Goal: Task Accomplishment & Management: Complete application form

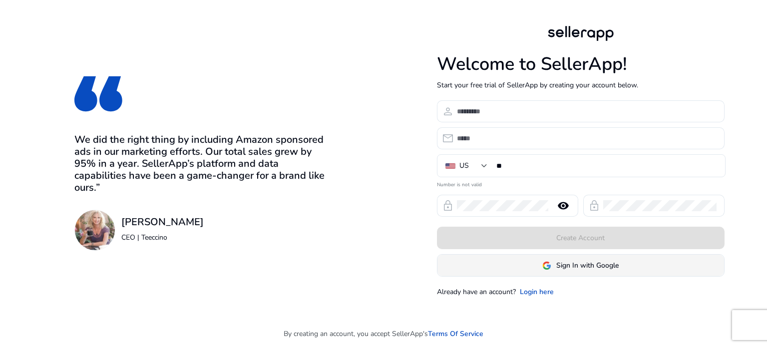
click at [559, 259] on span at bounding box center [580, 266] width 287 height 24
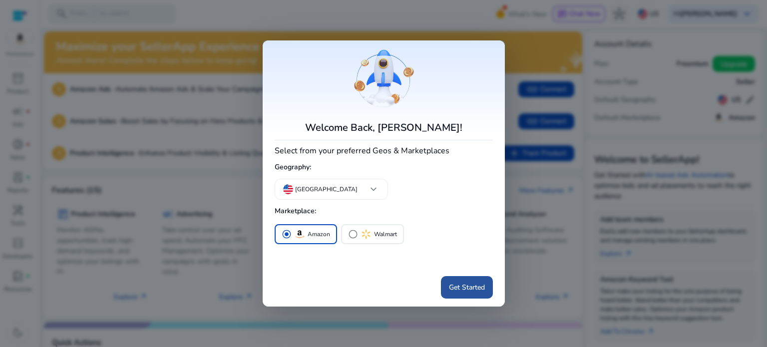
click at [451, 291] on span "Get Started" at bounding box center [467, 287] width 36 height 10
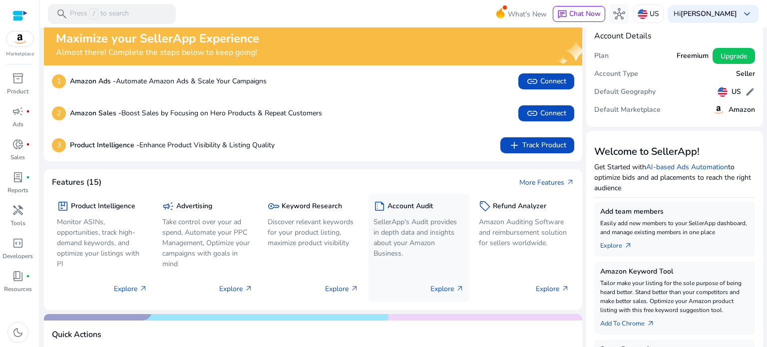
scroll to position [2, 0]
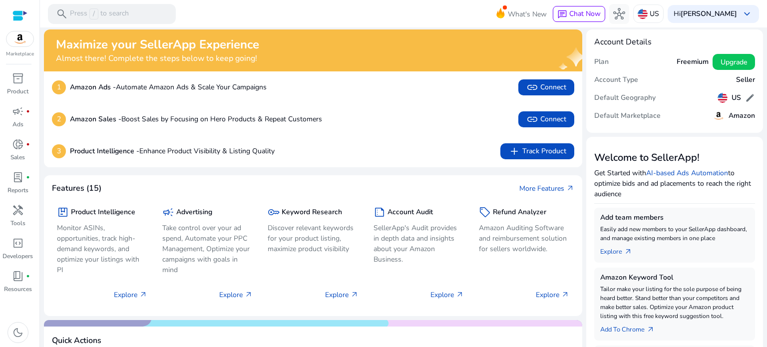
click at [621, 81] on h5 "Account Type" at bounding box center [616, 80] width 44 height 8
click at [22, 143] on span "donut_small" at bounding box center [18, 144] width 12 height 12
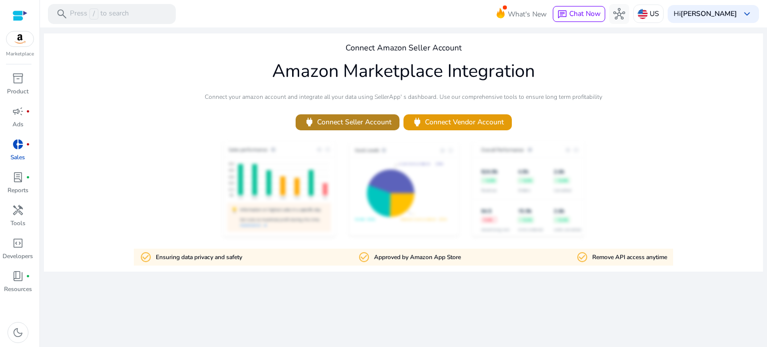
click at [353, 121] on span "power Connect Seller Account" at bounding box center [348, 121] width 88 height 11
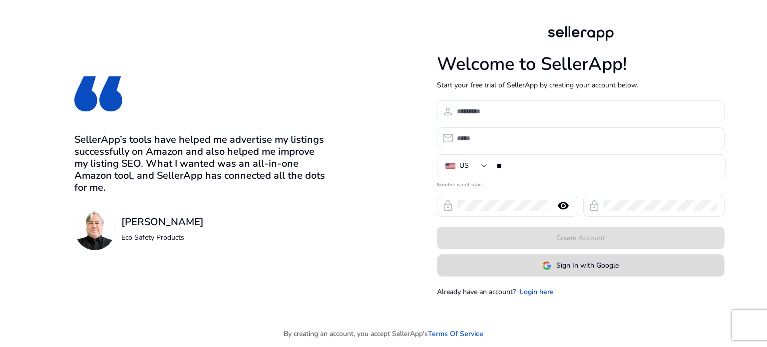
click at [573, 271] on span at bounding box center [580, 266] width 287 height 24
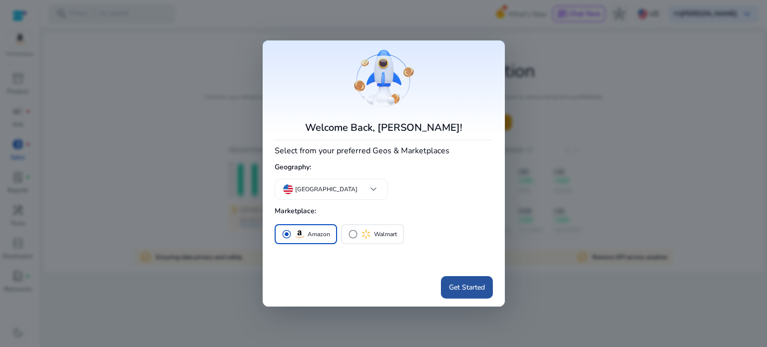
click at [462, 294] on span at bounding box center [467, 288] width 52 height 24
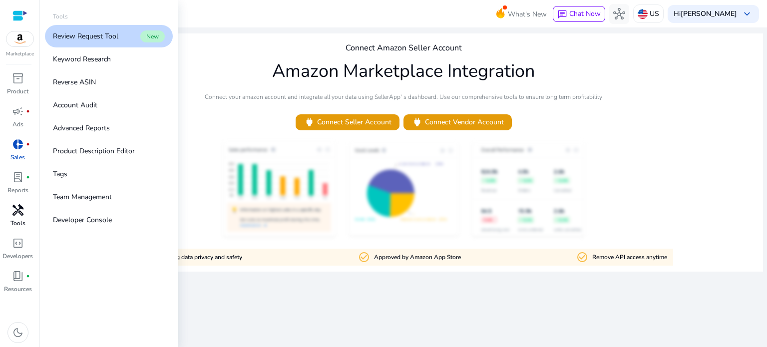
click at [6, 221] on link "handyman Tools" at bounding box center [17, 218] width 35 height 33
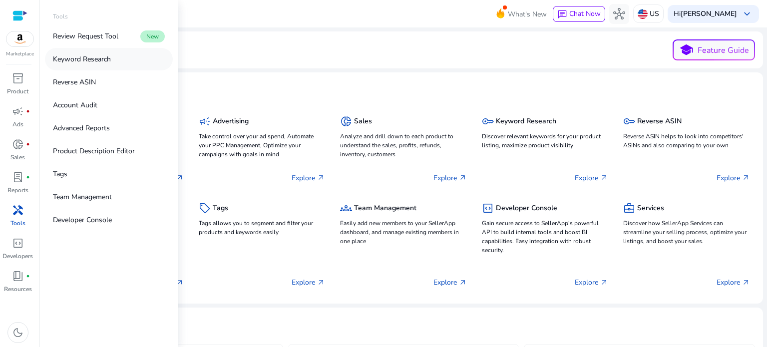
click at [90, 62] on p "Keyword Research" at bounding box center [82, 59] width 58 height 10
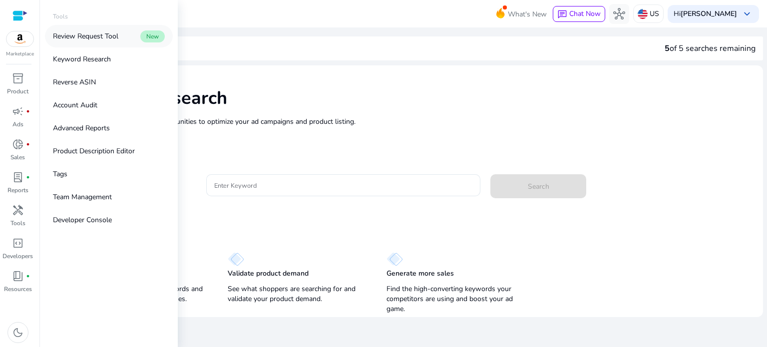
click at [94, 39] on p "Review Request Tool" at bounding box center [85, 36] width 65 height 10
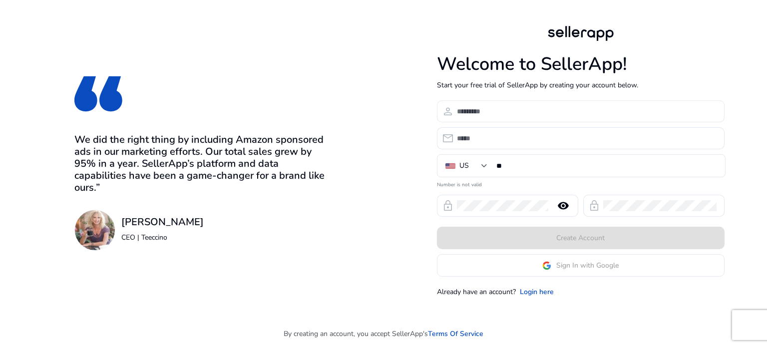
click at [469, 111] on input at bounding box center [587, 111] width 260 height 11
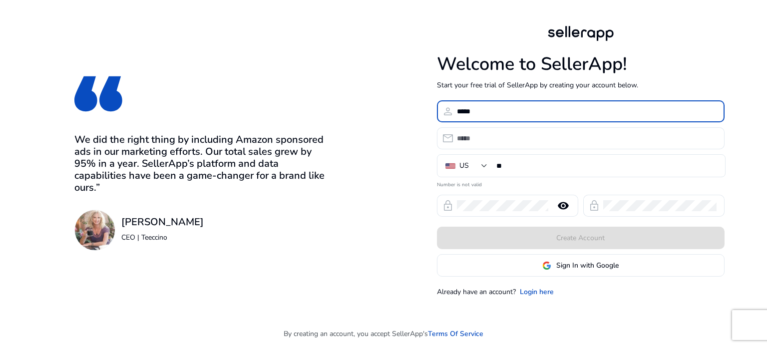
type input "*****"
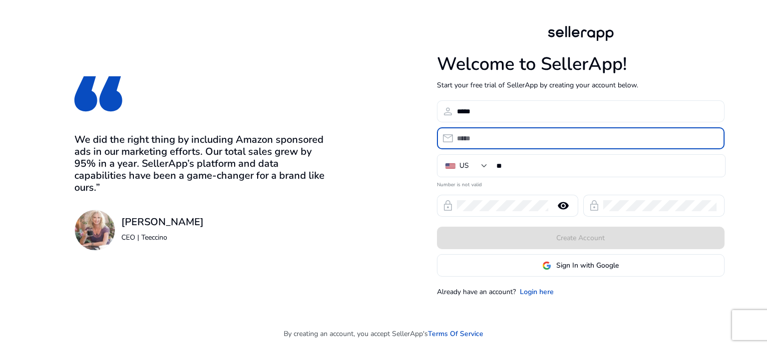
type input "*"
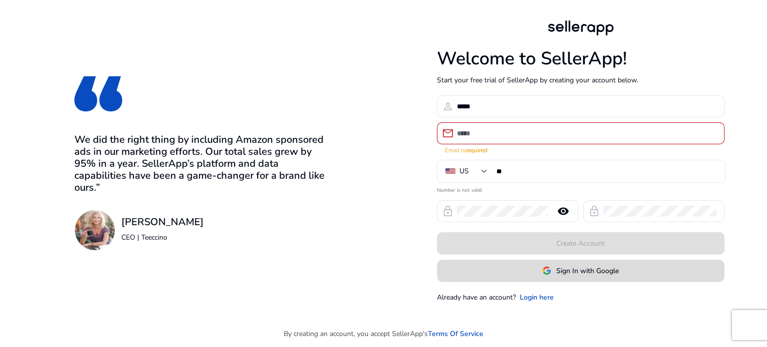
click at [551, 269] on span "Sign In with Google" at bounding box center [580, 271] width 76 height 10
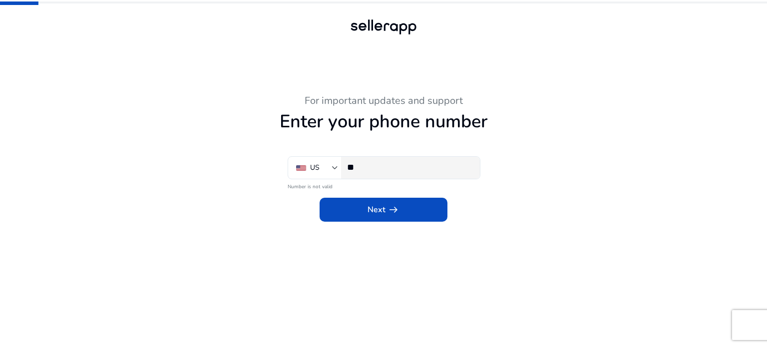
click at [397, 176] on div "**" at bounding box center [409, 168] width 125 height 22
click at [387, 164] on input "**" at bounding box center [409, 167] width 125 height 11
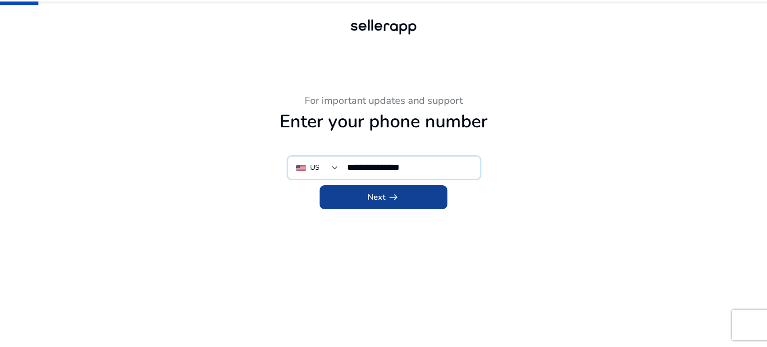
type input "**********"
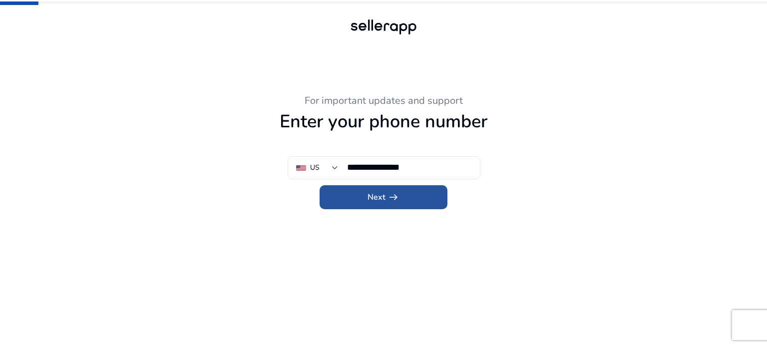
click at [393, 193] on span "arrow_right_alt" at bounding box center [393, 197] width 12 height 12
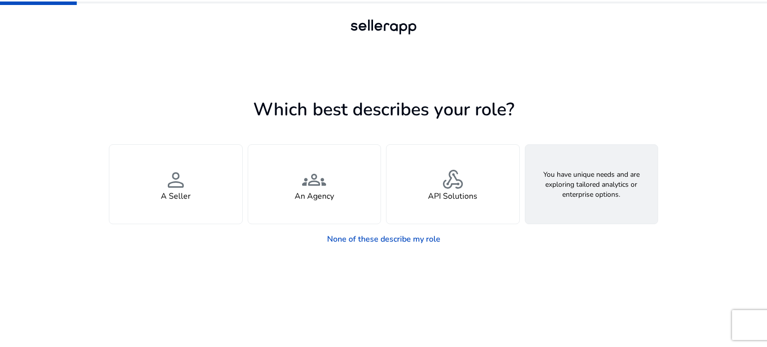
click at [571, 193] on h4 "Looking for Custom Solutions" at bounding box center [591, 196] width 107 height 9
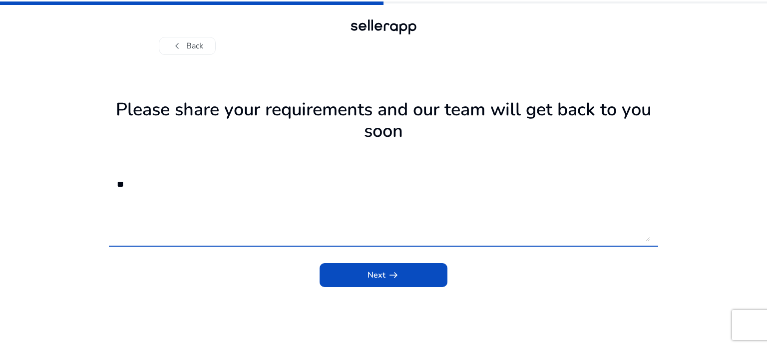
type textarea "*"
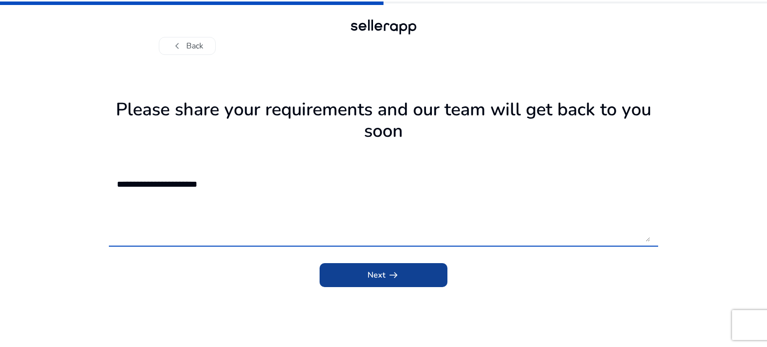
type textarea "**********"
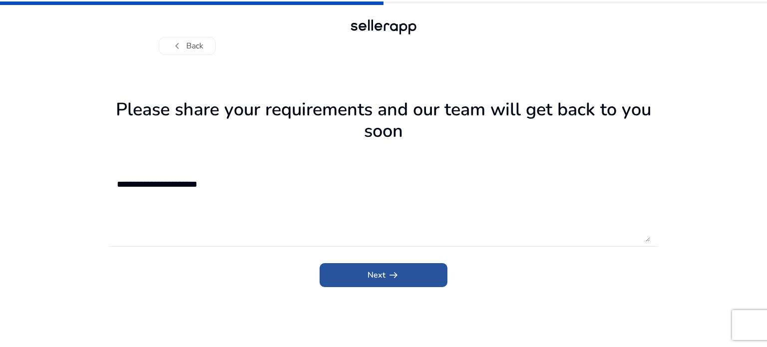
click at [377, 271] on span "Next arrow_right_alt" at bounding box center [384, 275] width 32 height 12
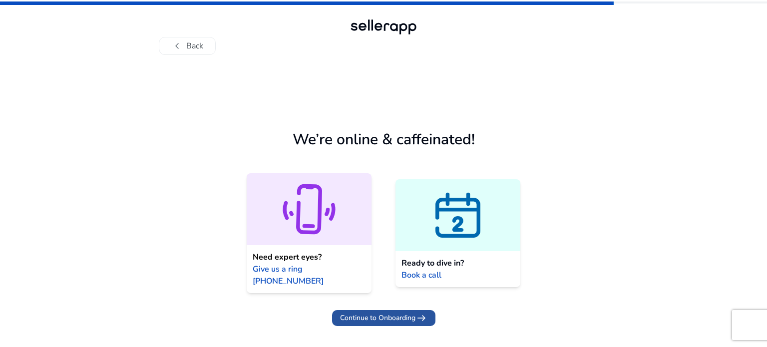
click at [393, 313] on span "Continue to Onboarding" at bounding box center [377, 318] width 75 height 10
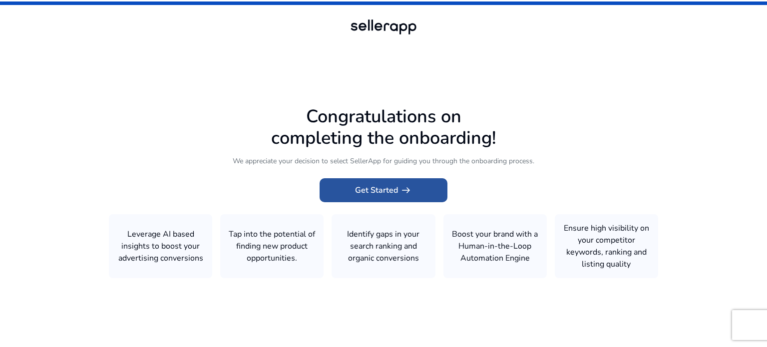
click at [419, 189] on span at bounding box center [384, 190] width 128 height 24
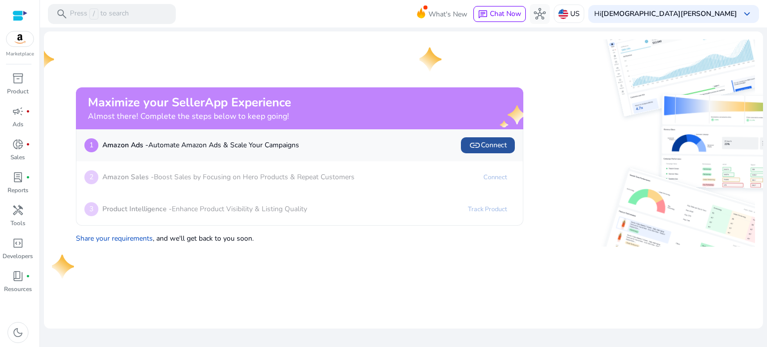
click at [486, 155] on span at bounding box center [488, 145] width 54 height 24
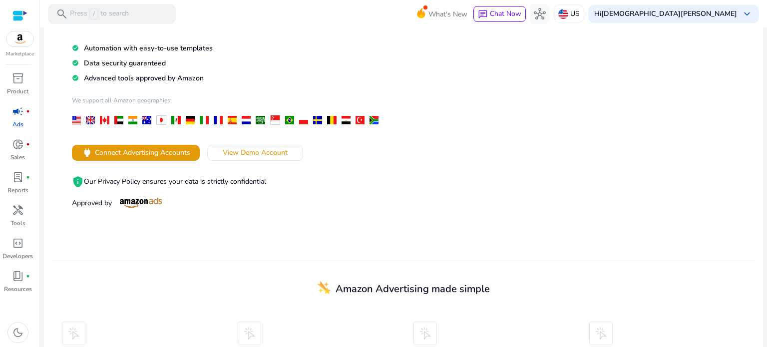
scroll to position [117, 0]
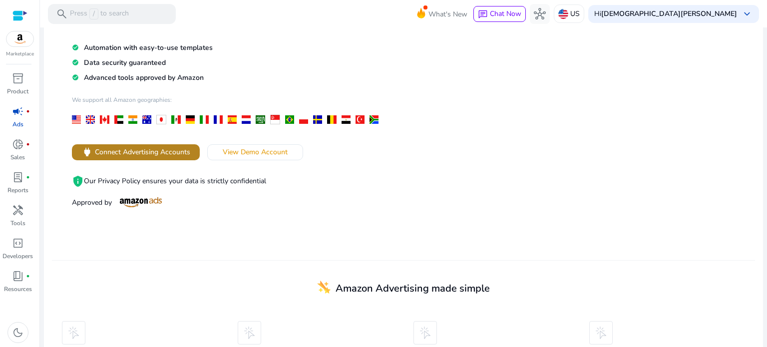
click at [155, 150] on span "Connect Advertising Accounts" at bounding box center [142, 152] width 95 height 10
